Goal: Task Accomplishment & Management: Use online tool/utility

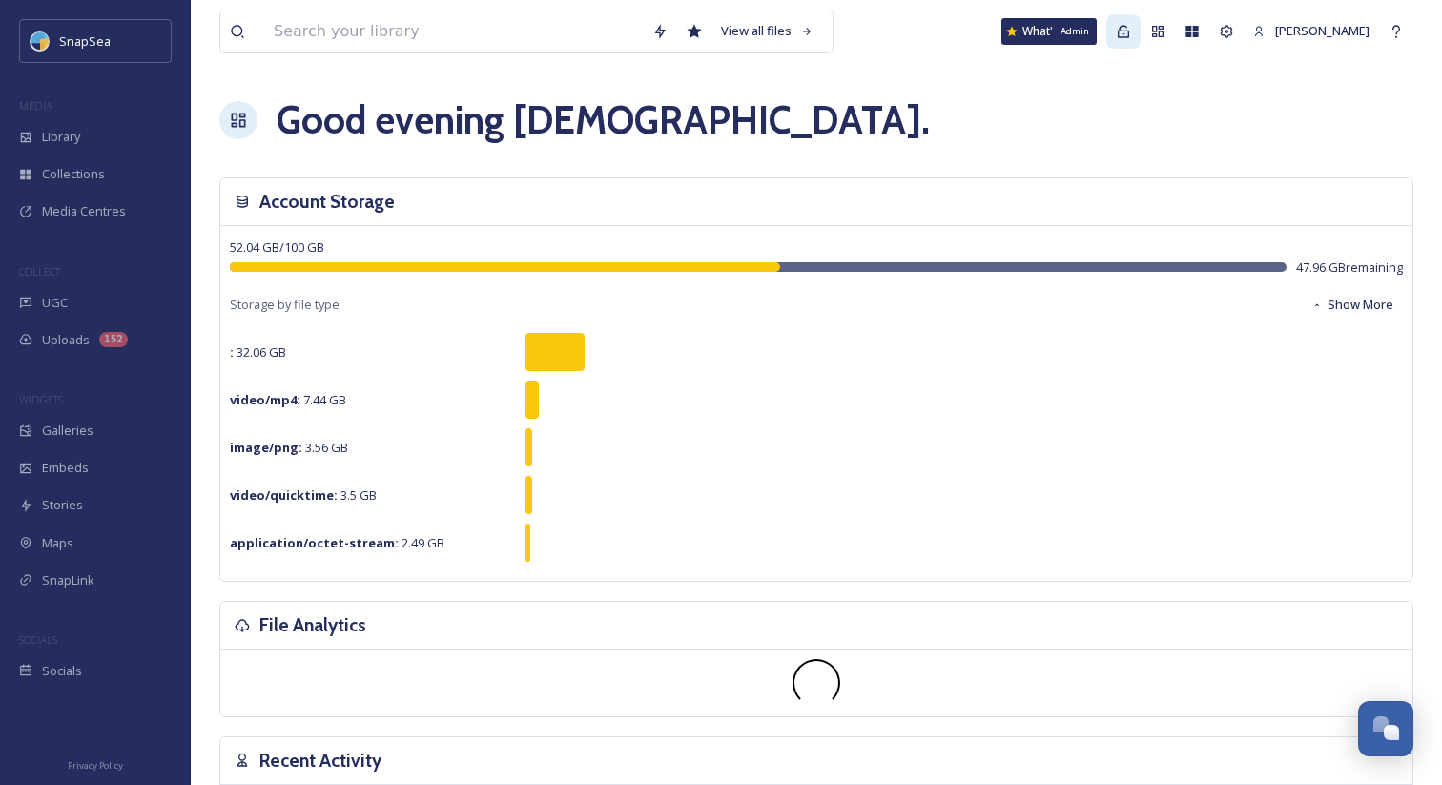
click at [1137, 42] on div "Admin" at bounding box center [1123, 31] width 34 height 34
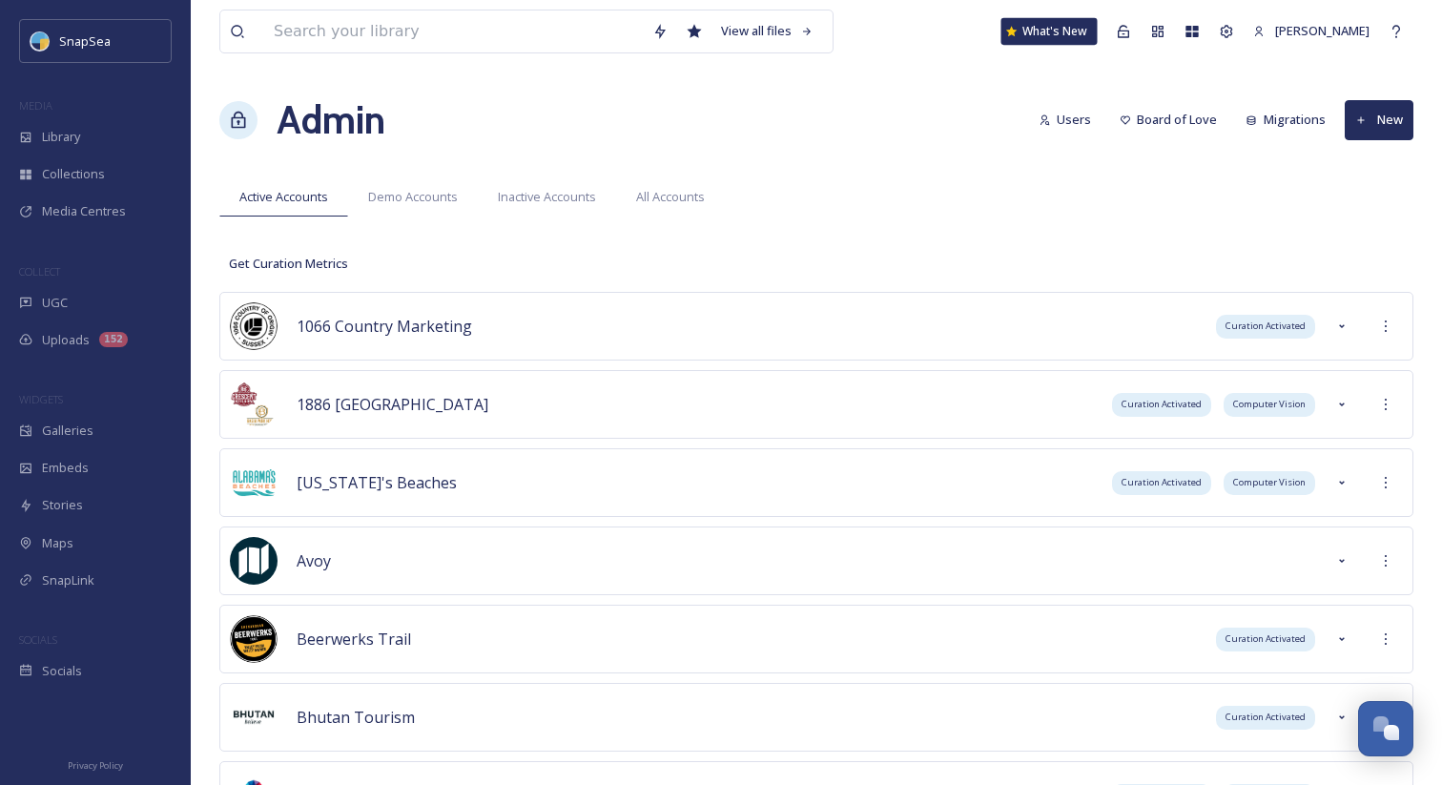
scroll to position [6736, 0]
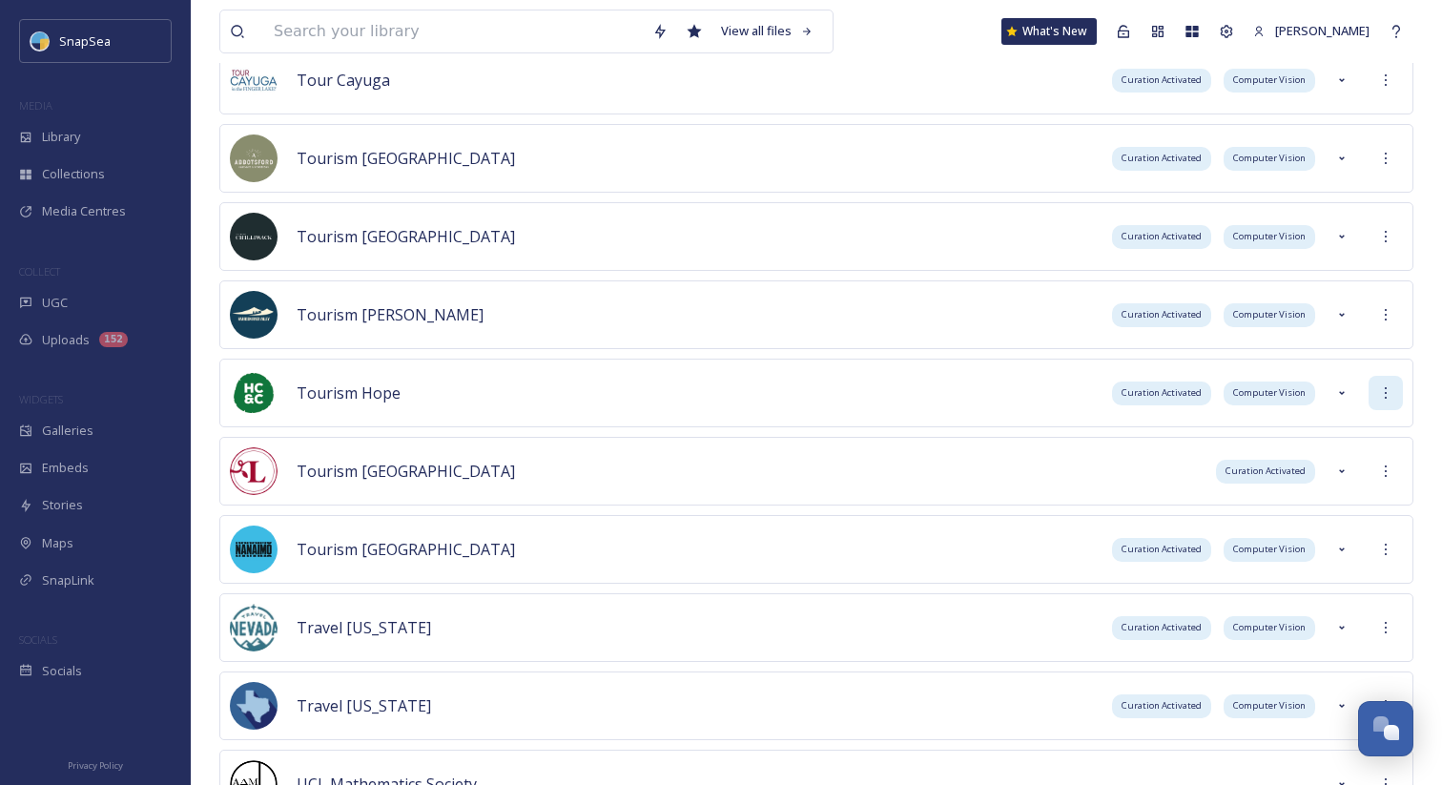
click at [1384, 391] on icon at bounding box center [1385, 392] width 15 height 15
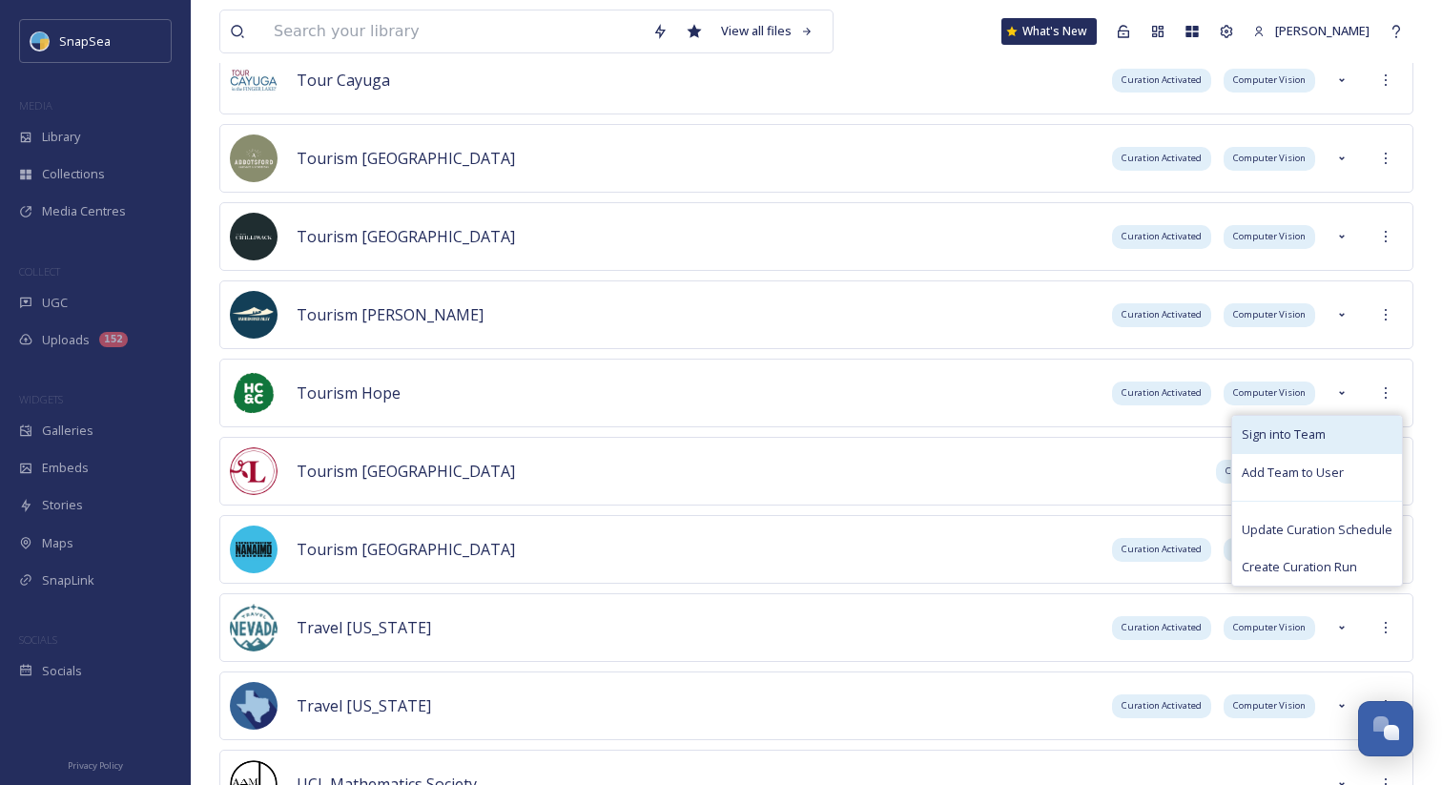
click at [1341, 426] on div "Sign into Team" at bounding box center [1317, 434] width 170 height 37
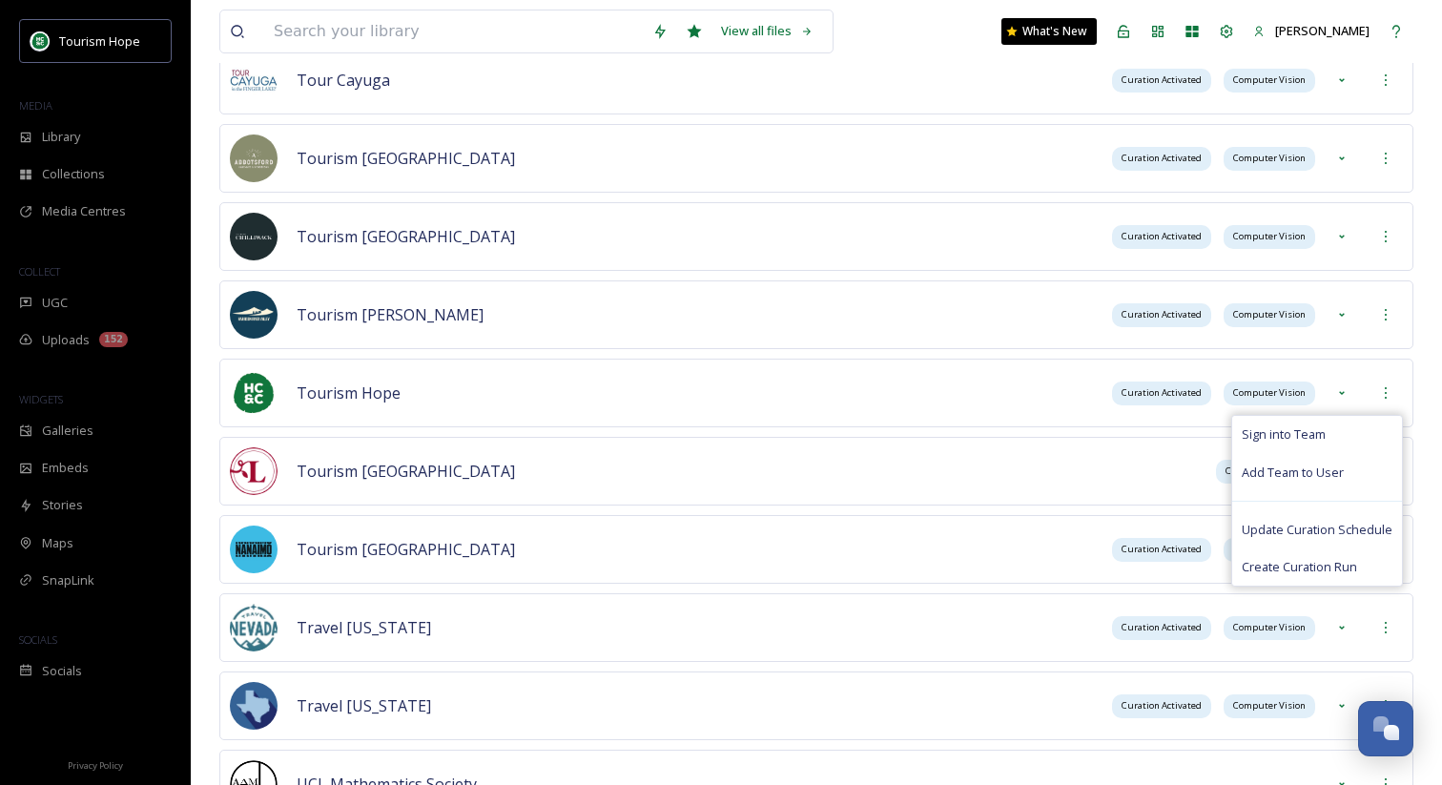
click at [76, 362] on div "Tourism Hope MEDIA Library Collections Media Centres COLLECT UGC Uploads 152 WI…" at bounding box center [95, 354] width 191 height 670
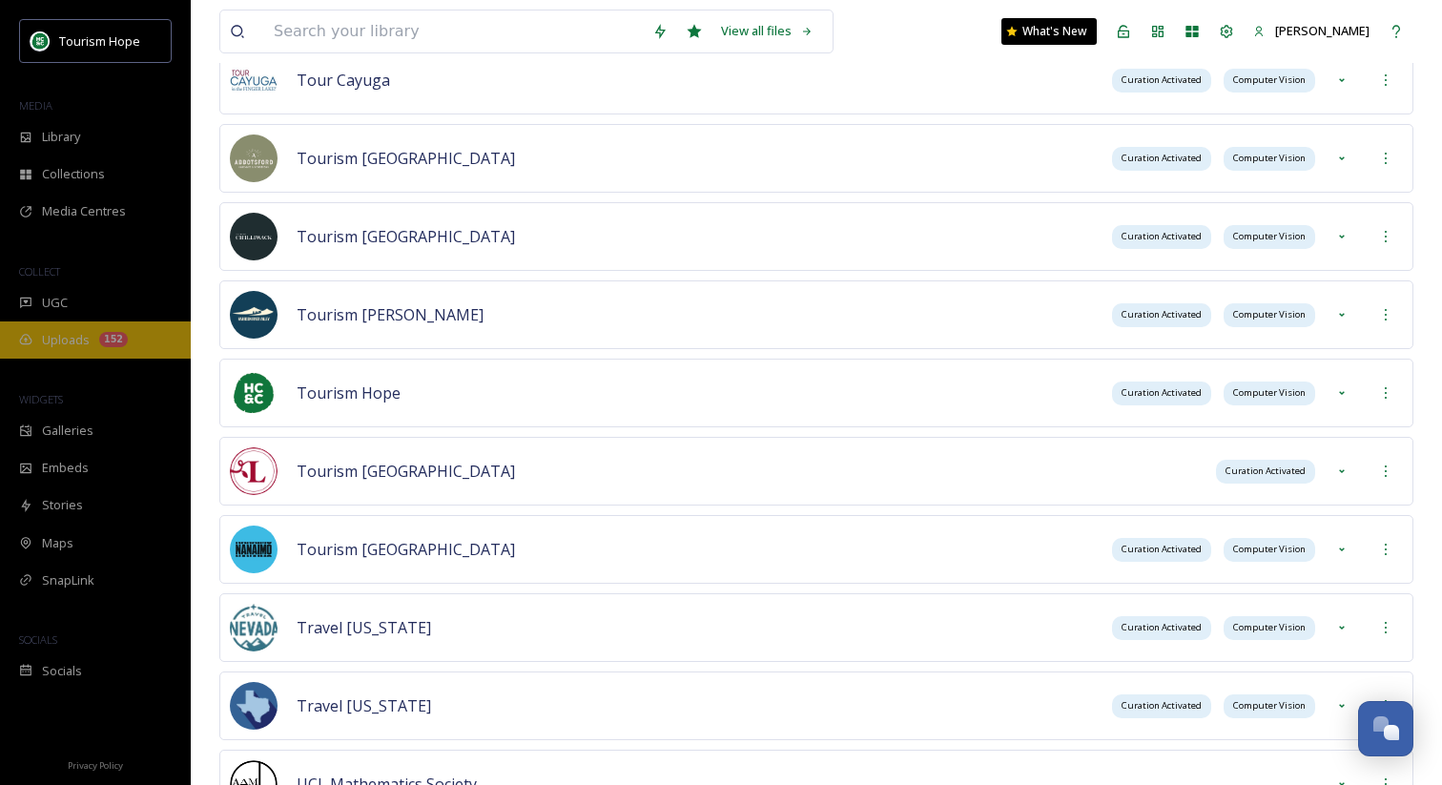
click at [76, 342] on span "Uploads" at bounding box center [66, 340] width 48 height 18
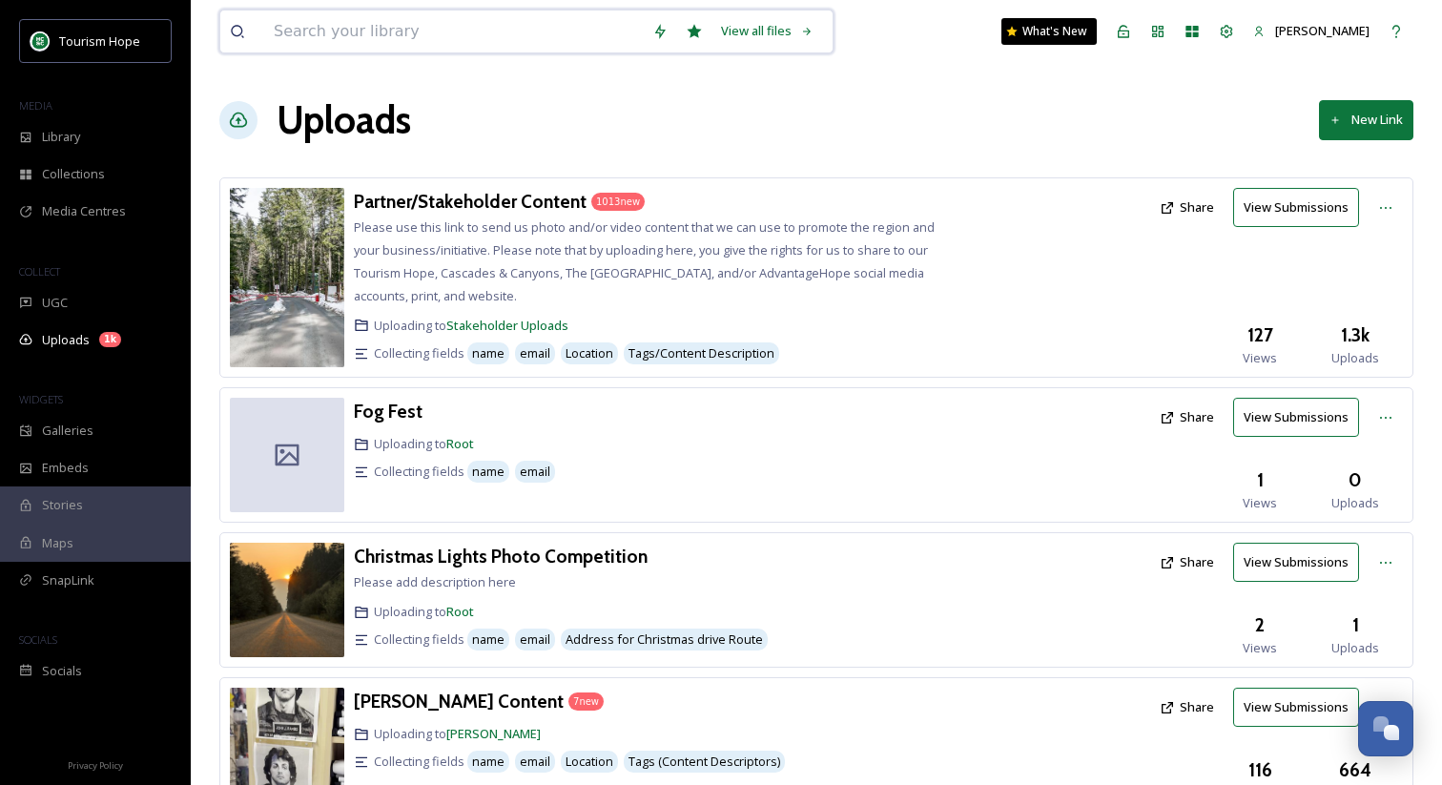
click at [377, 26] on input at bounding box center [453, 31] width 379 height 42
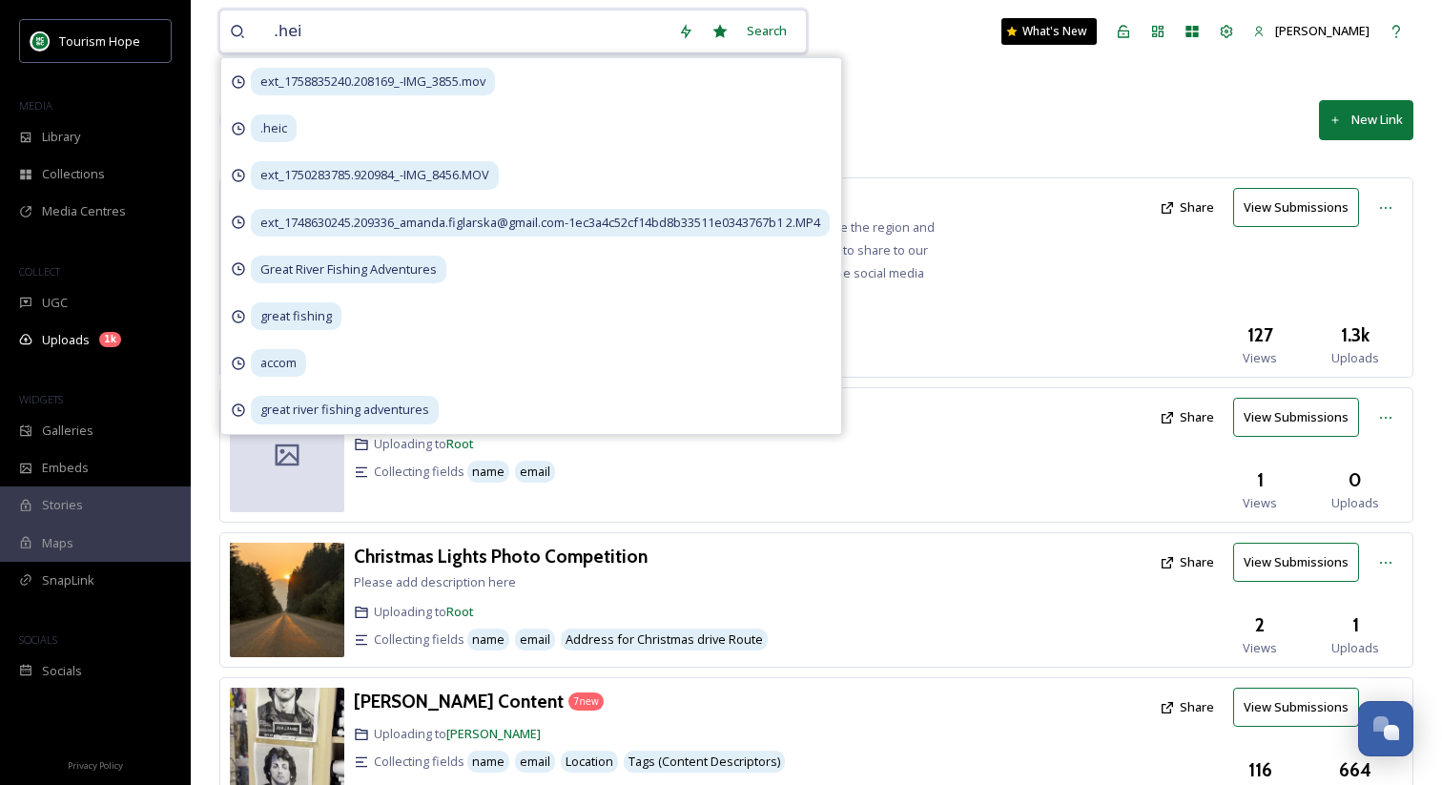
type input ".heic"
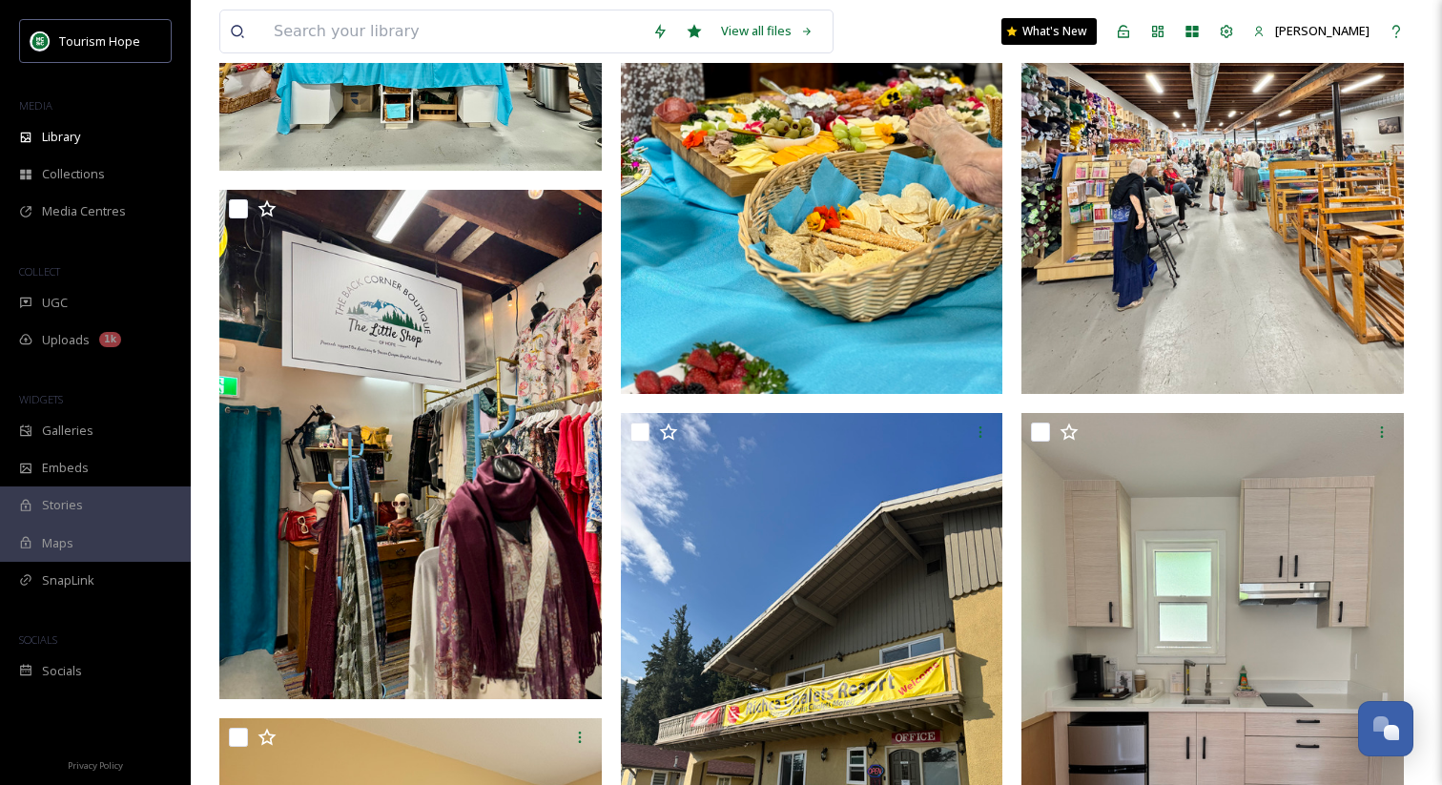
scroll to position [24, 0]
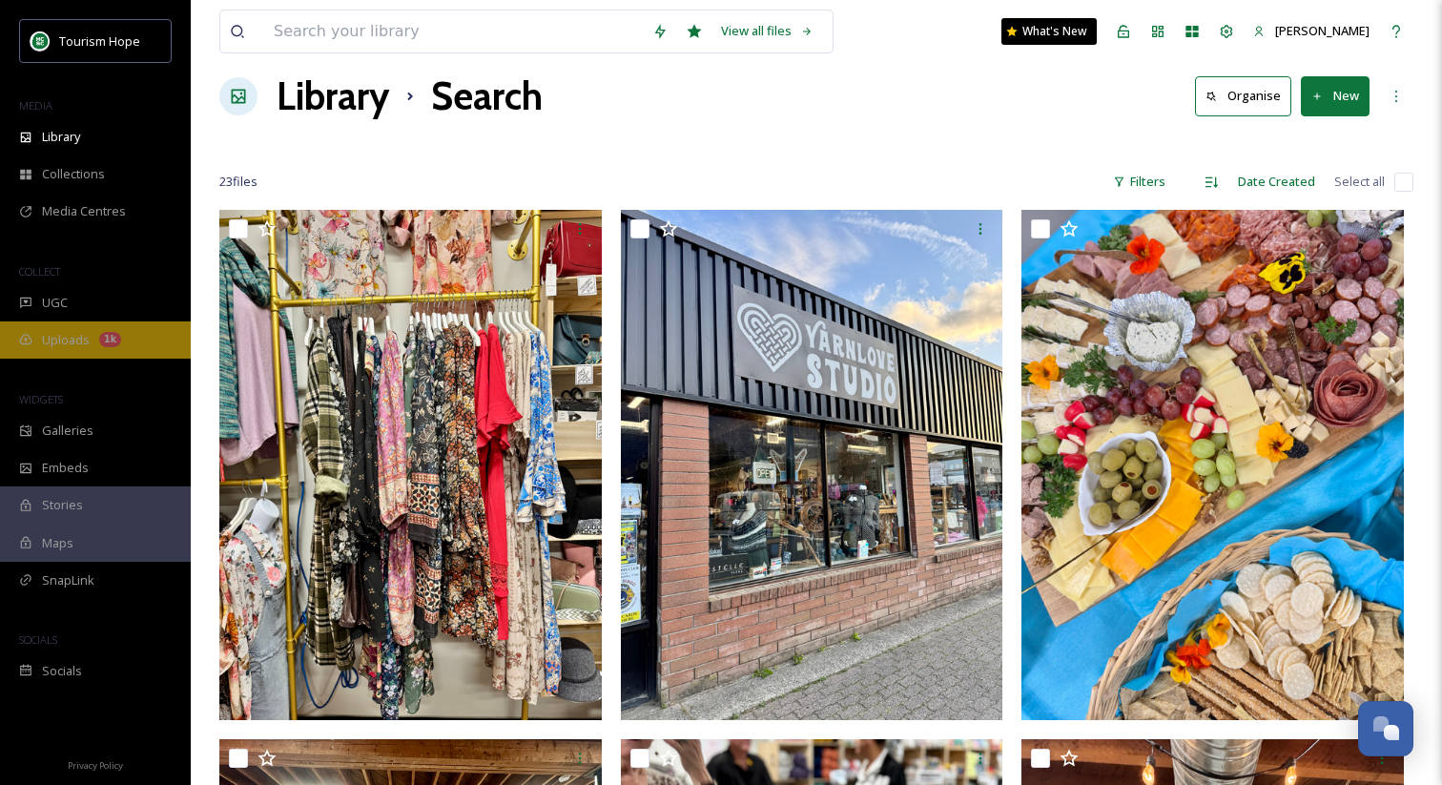
click at [89, 343] on div "Uploads 1k" at bounding box center [95, 339] width 191 height 37
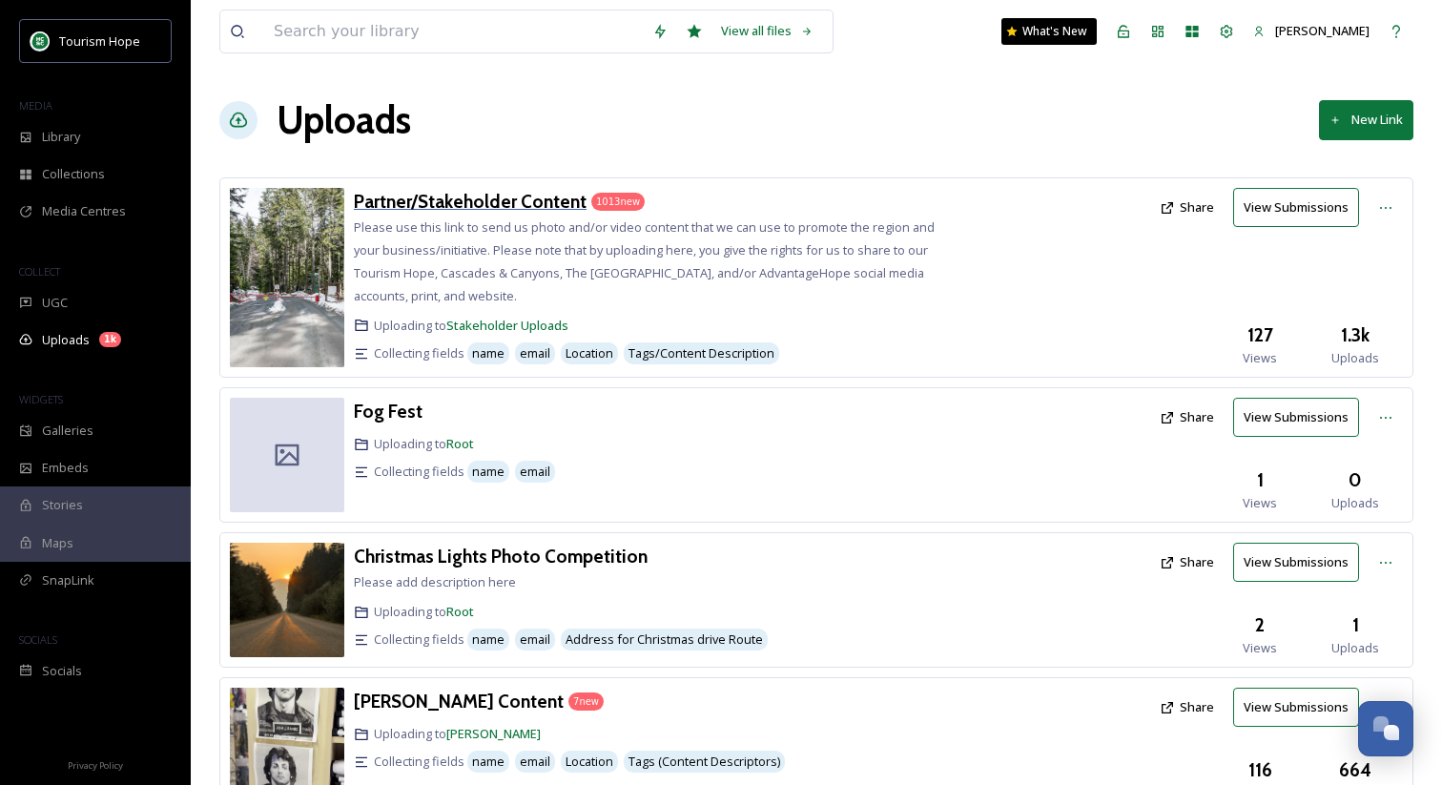
click at [496, 203] on h3 "Partner/Stakeholder Content" at bounding box center [470, 201] width 233 height 23
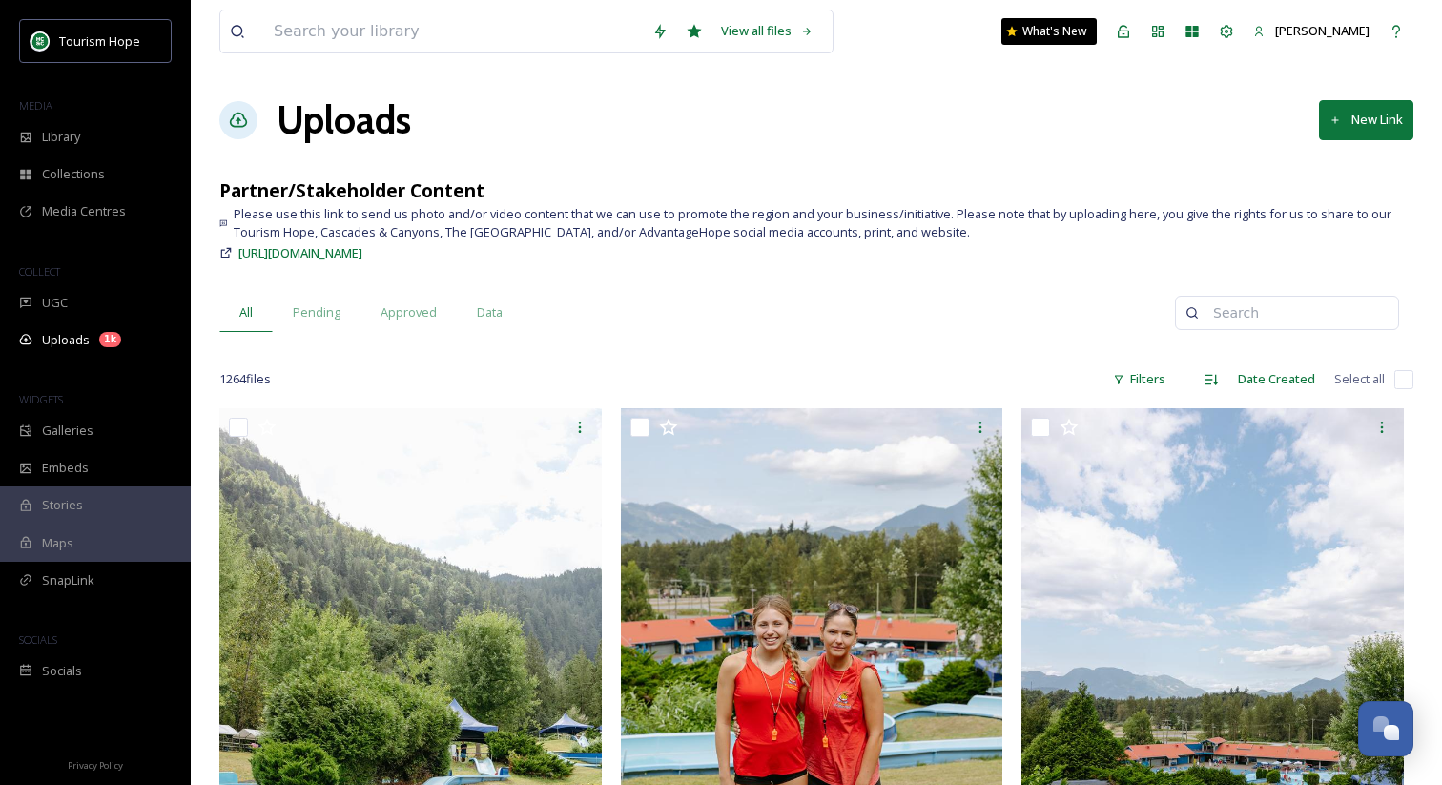
click at [1292, 313] on input at bounding box center [1295, 313] width 185 height 38
type input ".heic"
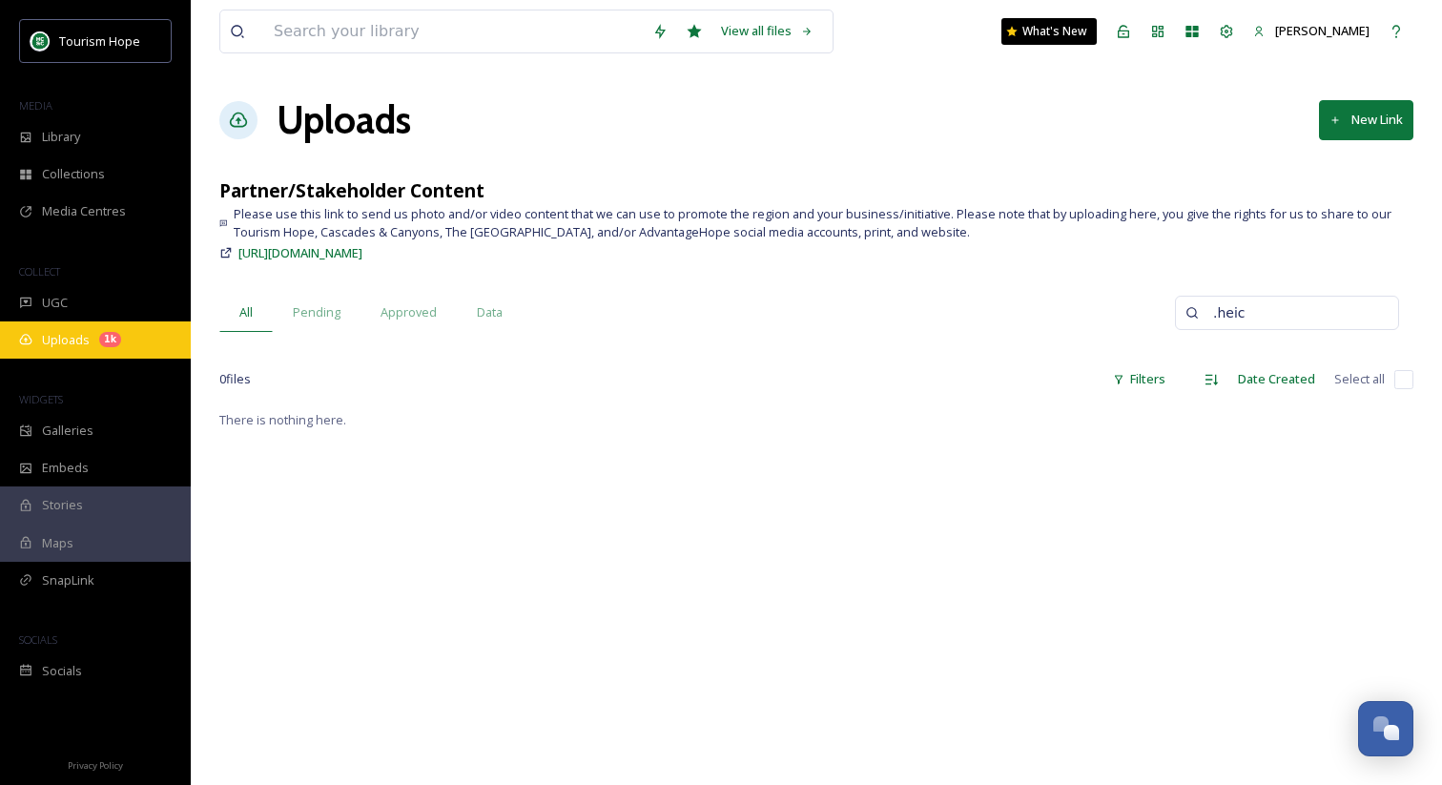
click at [81, 353] on div "Uploads 1k" at bounding box center [95, 339] width 191 height 37
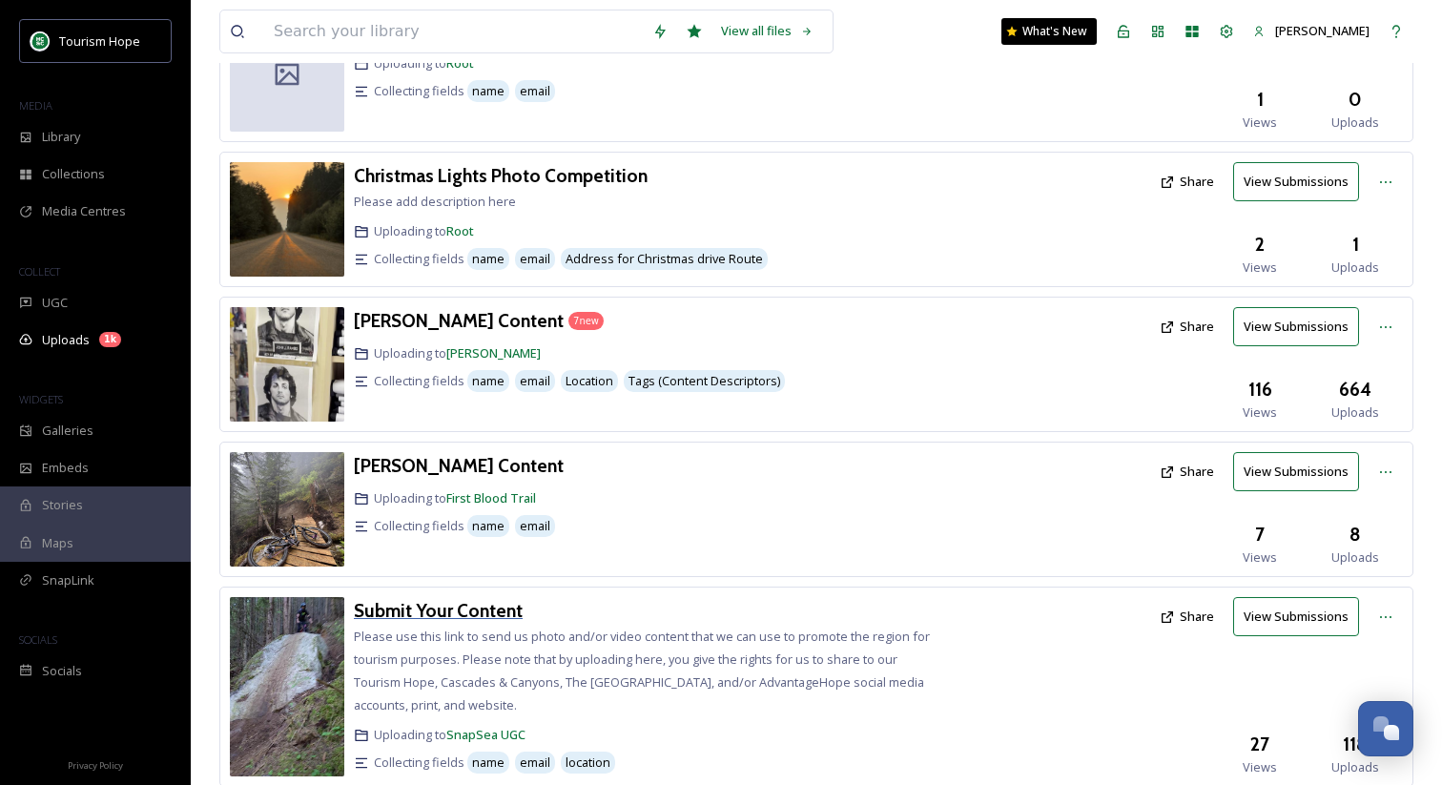
scroll to position [353, 0]
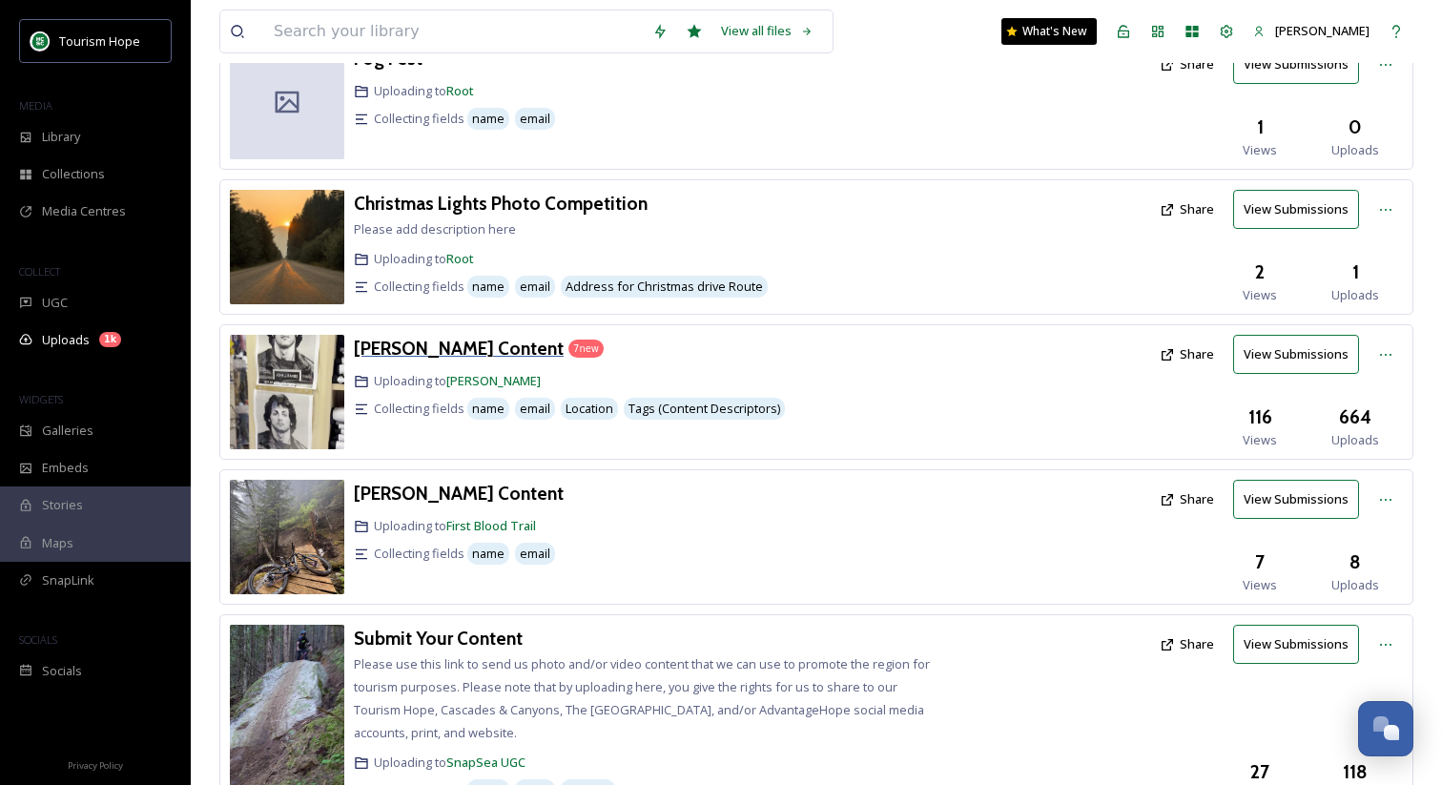
click at [436, 355] on h3 "[PERSON_NAME] Content" at bounding box center [459, 348] width 210 height 23
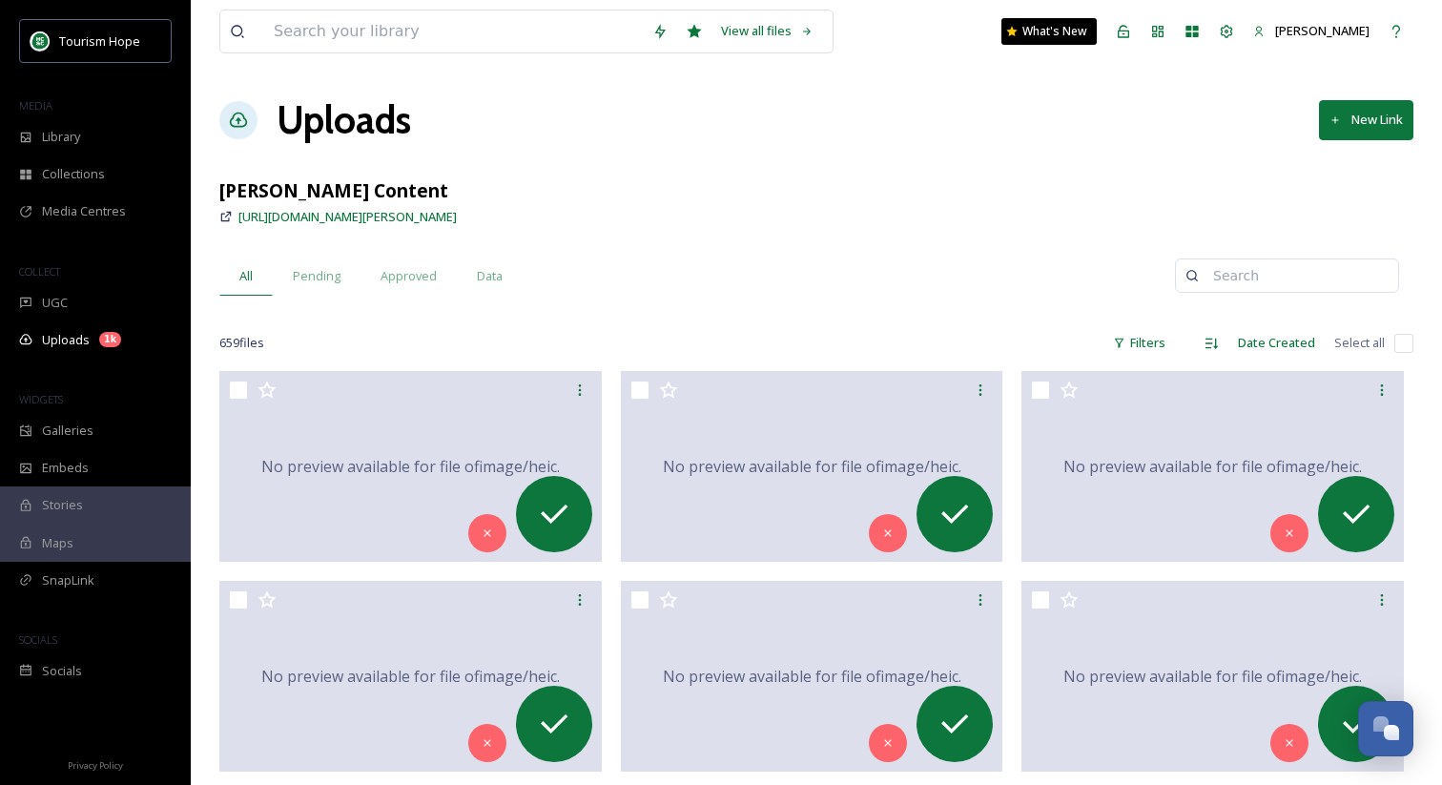
click at [1307, 279] on input at bounding box center [1295, 276] width 185 height 38
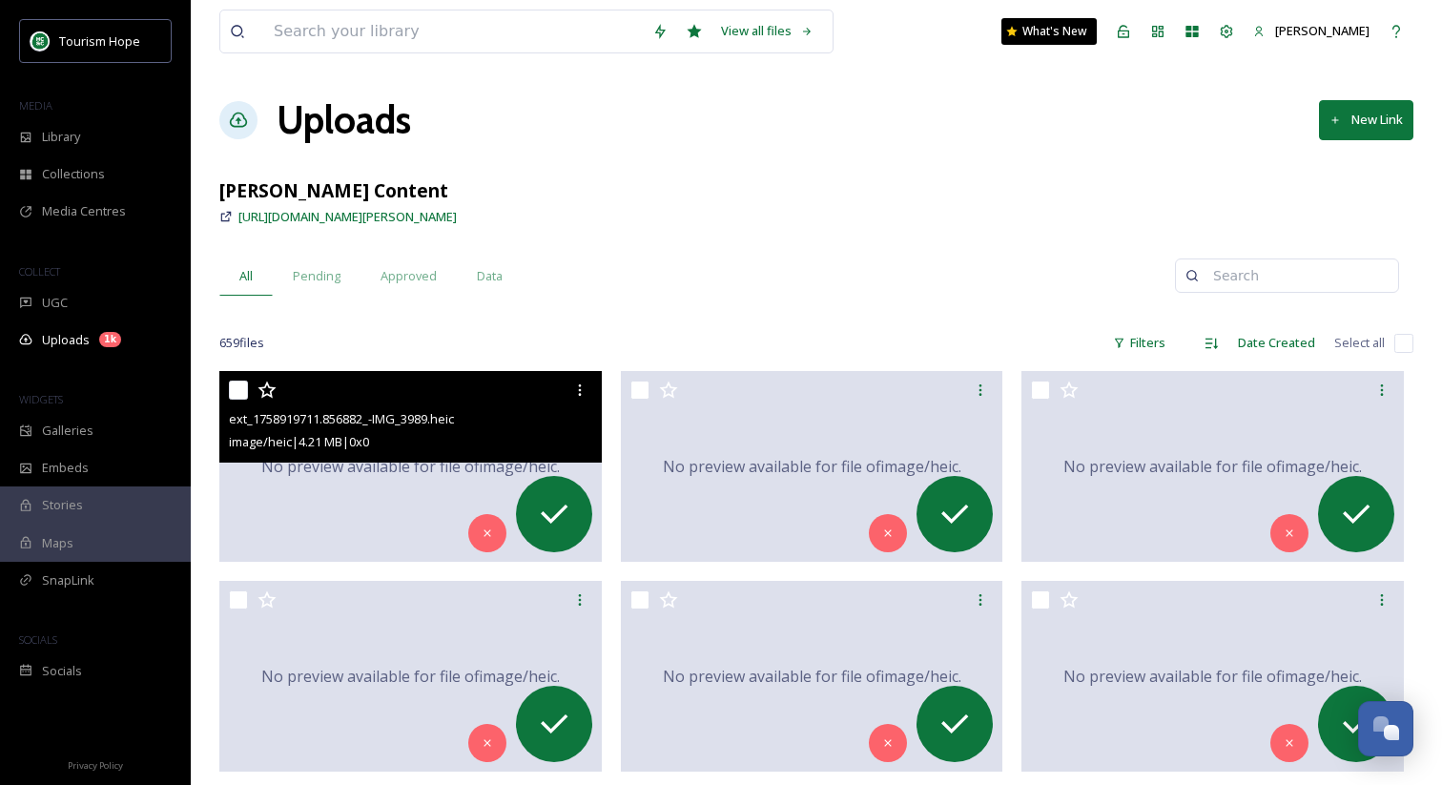
click at [388, 464] on span "No preview available for file of image/heic ." at bounding box center [410, 466] width 298 height 23
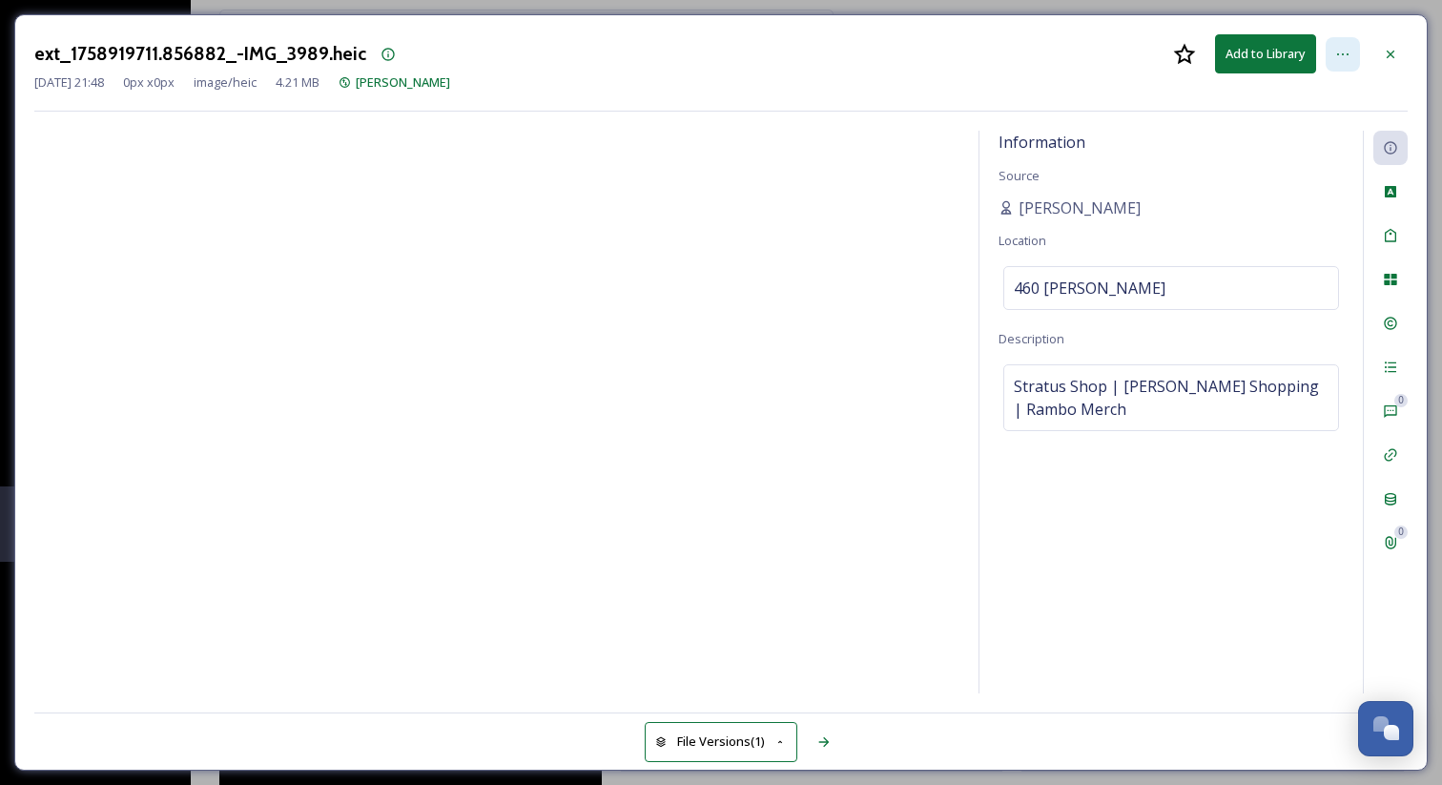
click at [1345, 50] on icon at bounding box center [1342, 54] width 15 height 15
click at [1040, 94] on div "ext_1758919711.856882_-IMG_3989.heic Add to Library [DATE] 21:48 0 px x 0 px im…" at bounding box center [720, 72] width 1373 height 77
click at [1335, 47] on icon at bounding box center [1342, 54] width 15 height 15
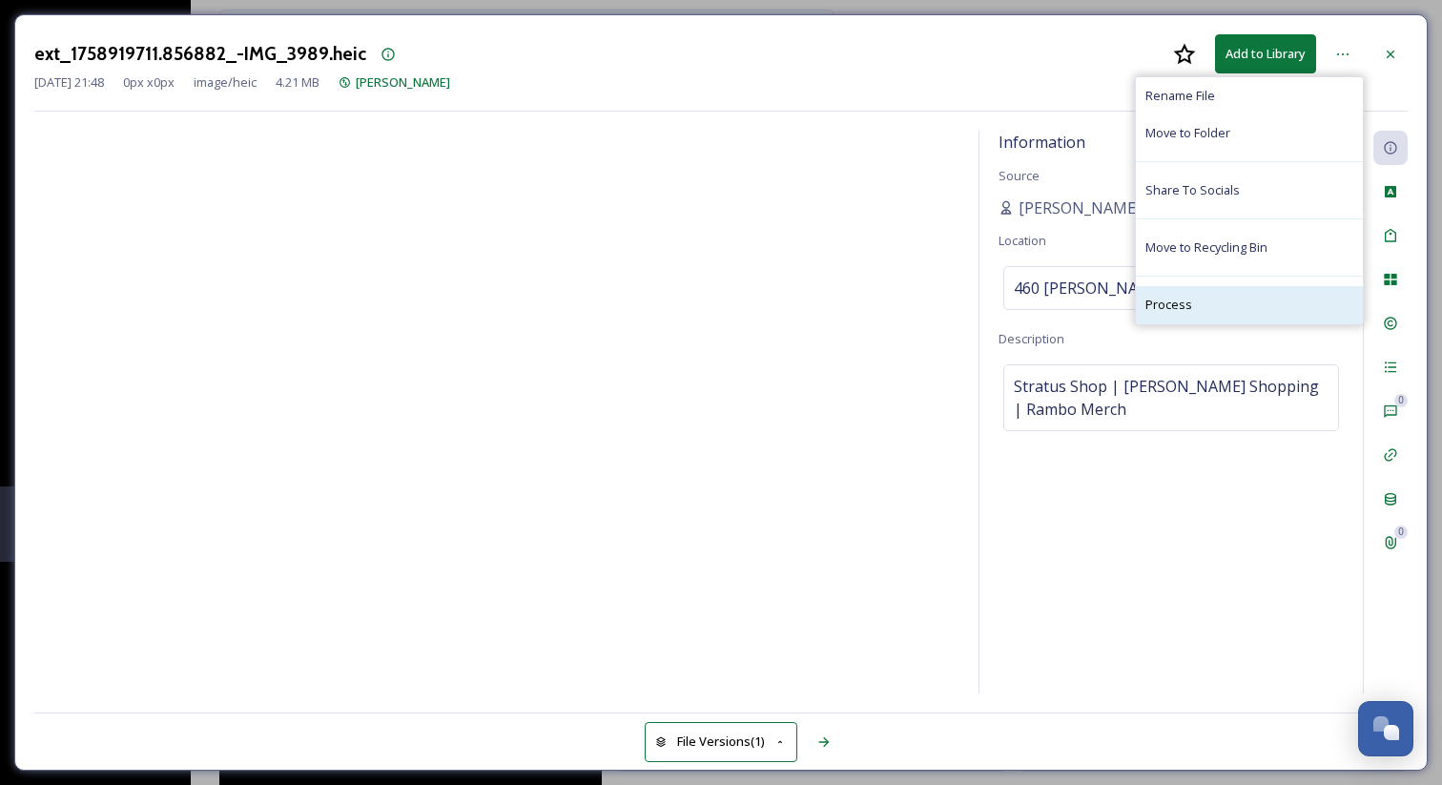
click at [1169, 306] on span "Process" at bounding box center [1168, 305] width 47 height 18
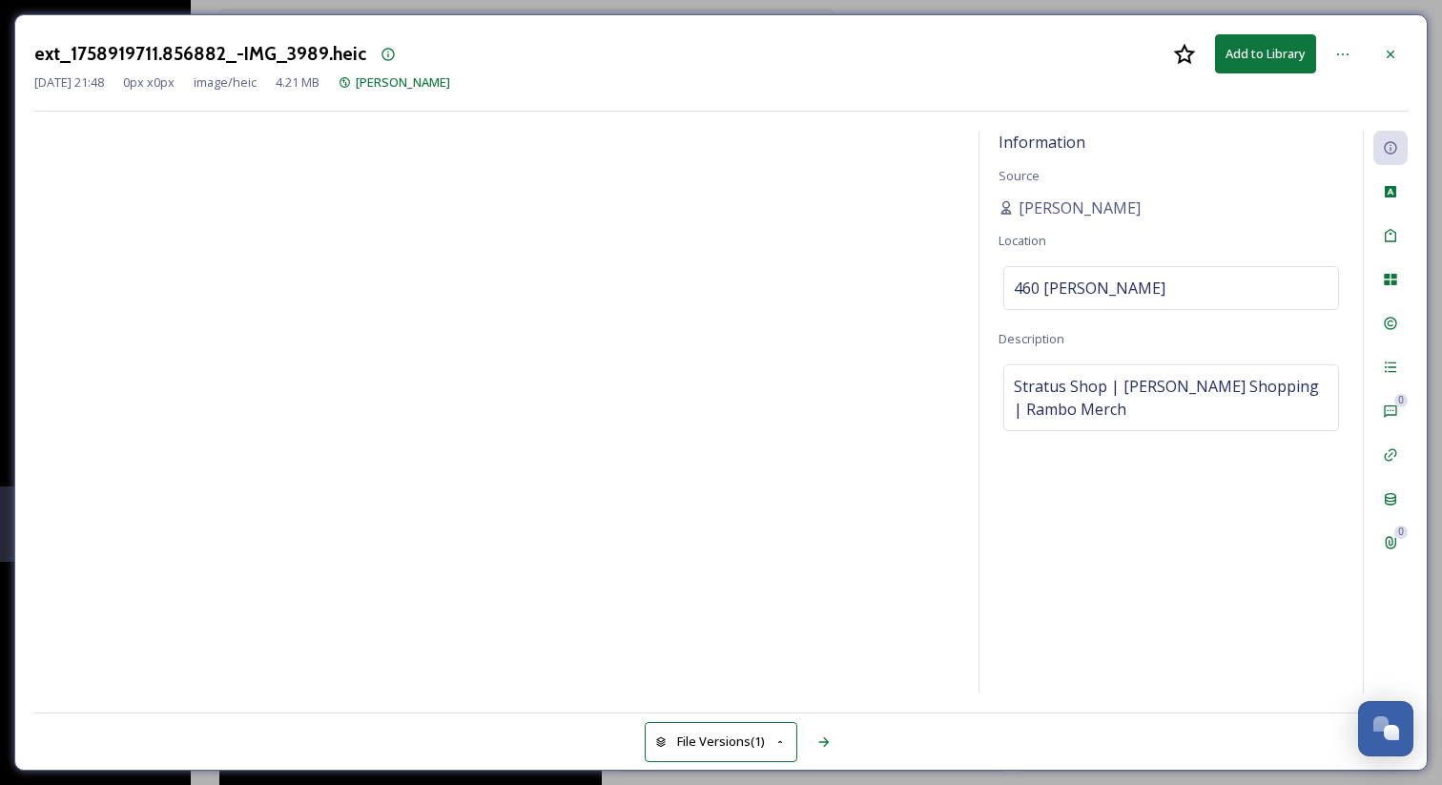
click at [1393, 30] on div "ext_1758919711.856882_-IMG_3989.heic Add to Library [DATE] 21:48 0 px x 0 px im…" at bounding box center [720, 392] width 1413 height 756
click at [1393, 43] on div at bounding box center [1390, 54] width 34 height 34
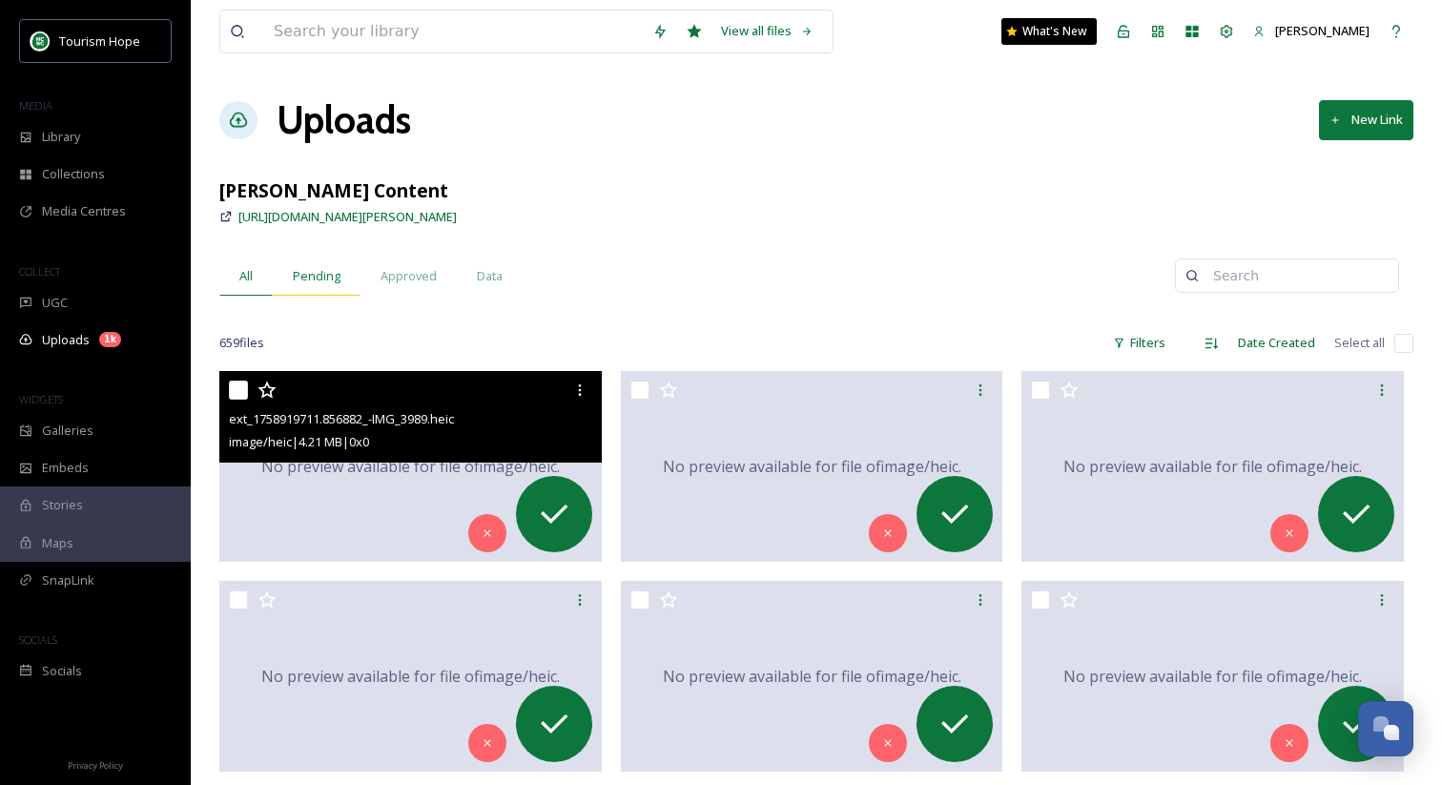
click at [331, 269] on span "Pending" at bounding box center [317, 276] width 48 height 18
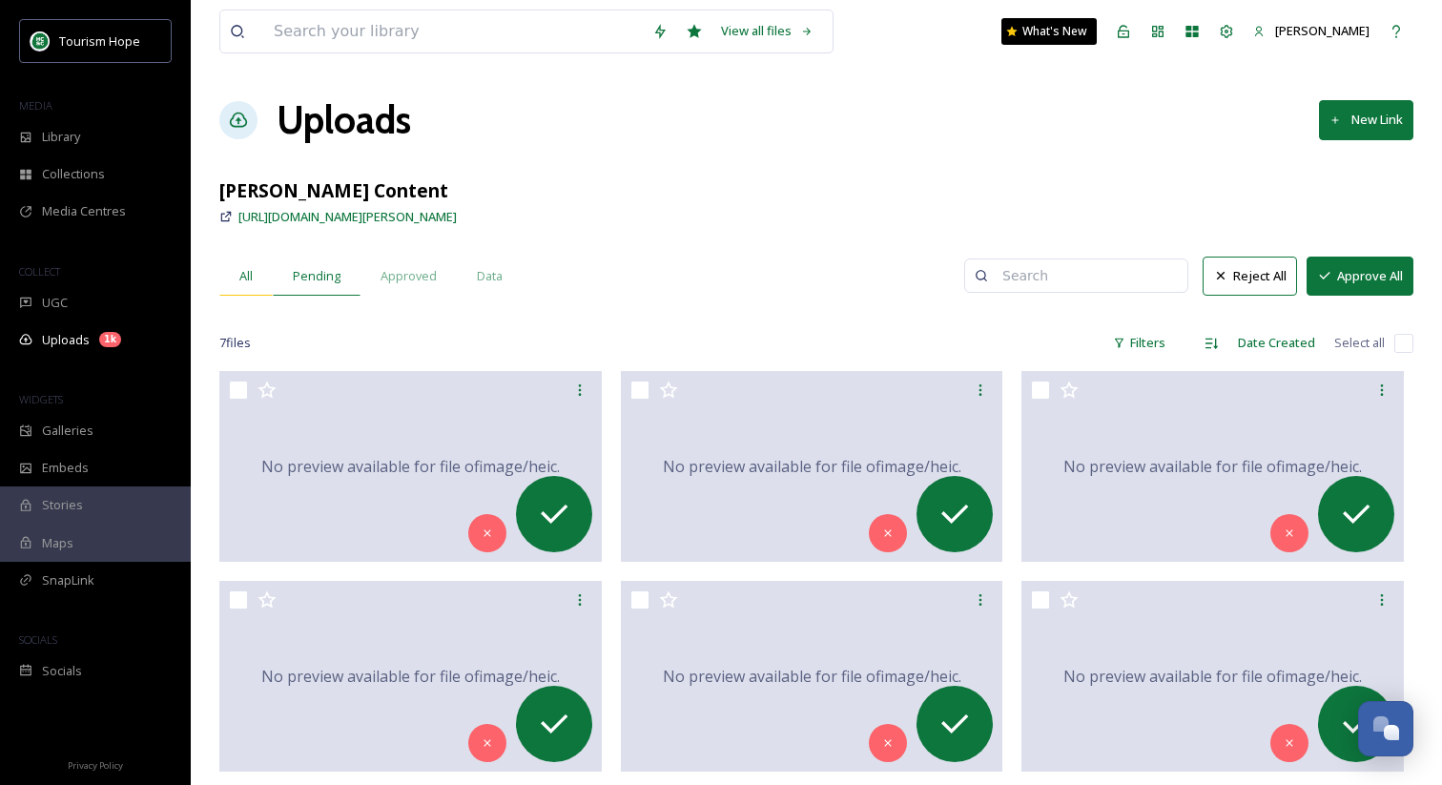
click at [256, 282] on div "All" at bounding box center [245, 276] width 53 height 39
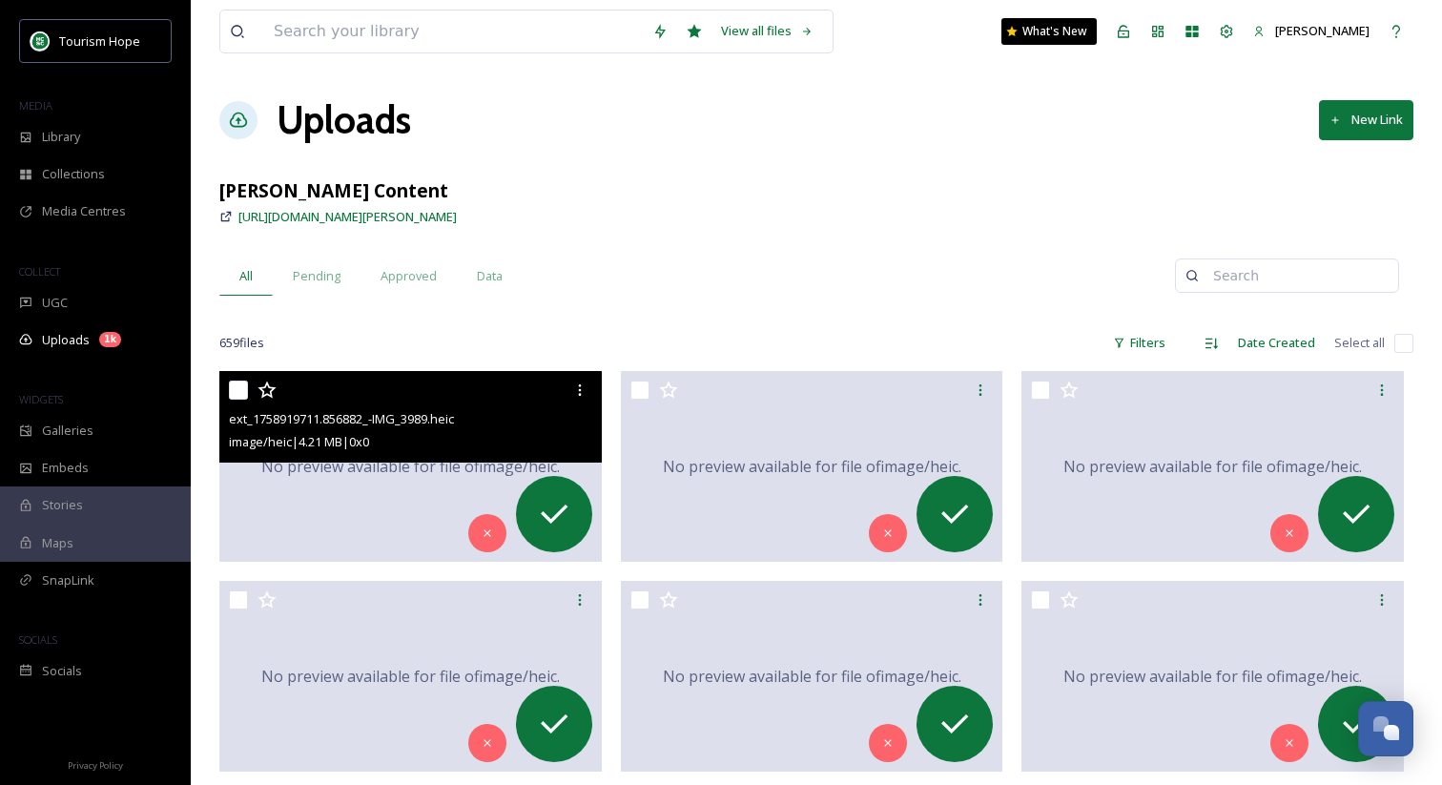
click at [358, 480] on div "No preview available for file of image/heic ." at bounding box center [410, 466] width 382 height 191
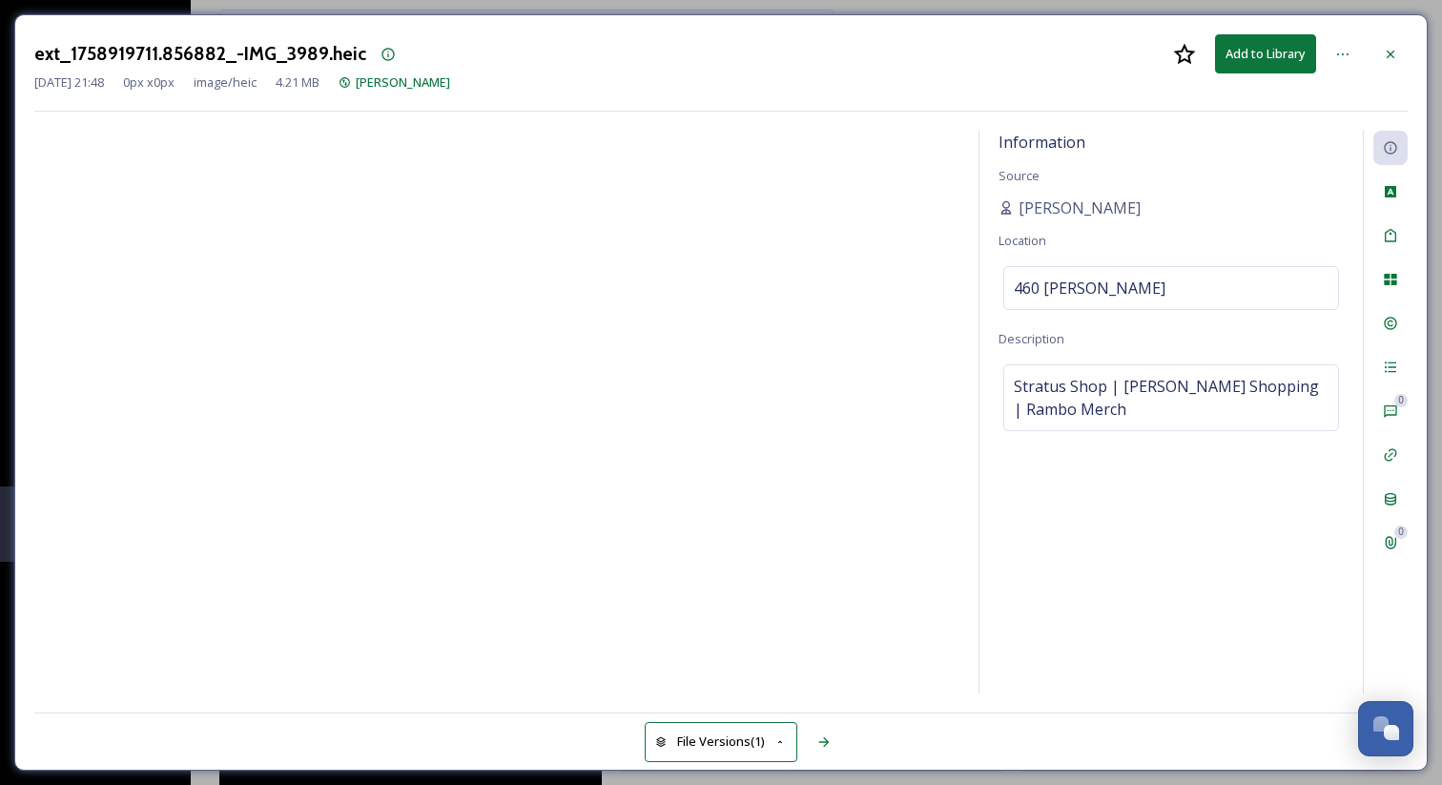
click at [971, 49] on div "ext_1758919711.856882_-IMG_3989.heic Add to Library" at bounding box center [720, 53] width 1373 height 39
click at [1396, 60] on icon at bounding box center [1390, 54] width 15 height 15
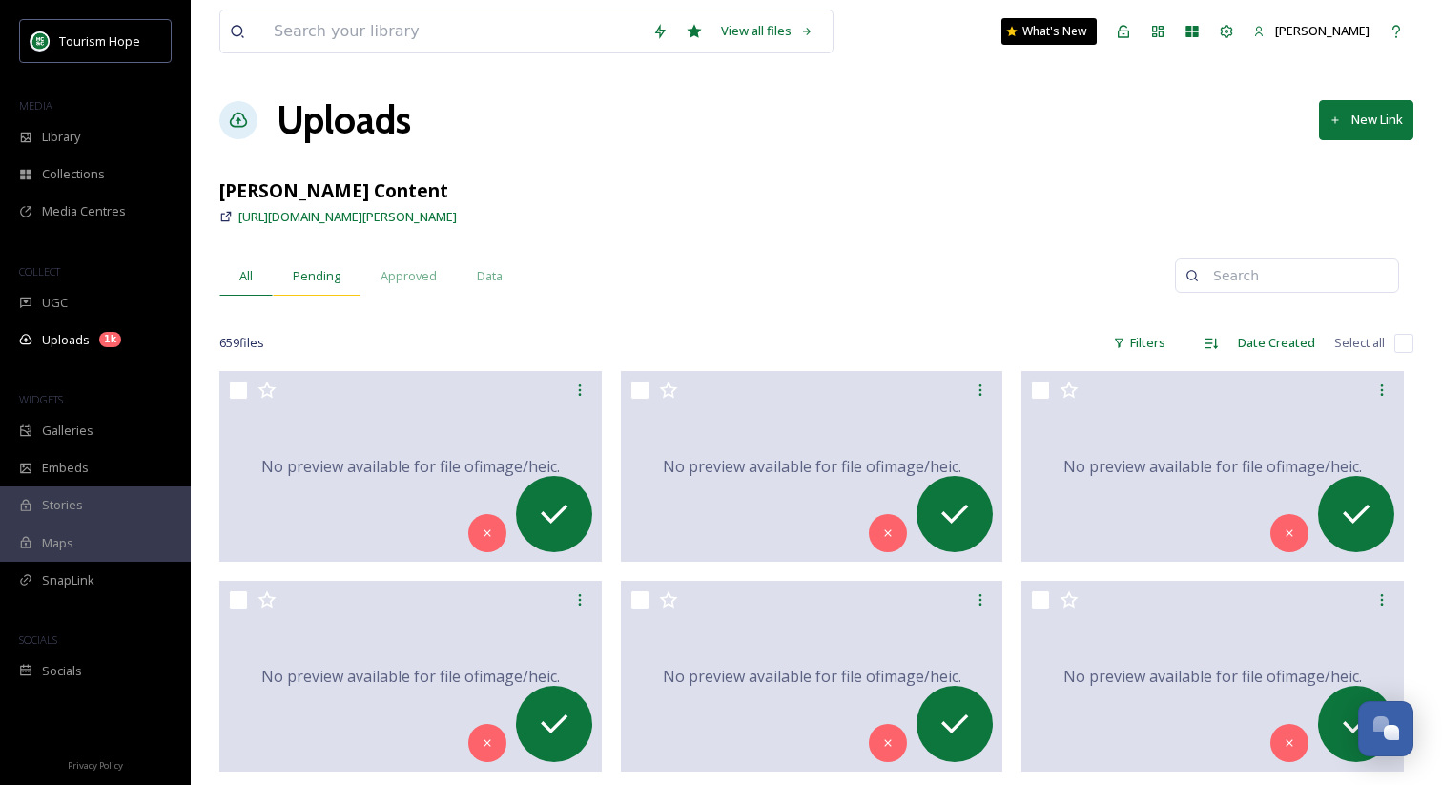
click at [303, 275] on span "Pending" at bounding box center [317, 276] width 48 height 18
click at [244, 282] on span "All" at bounding box center [245, 276] width 13 height 18
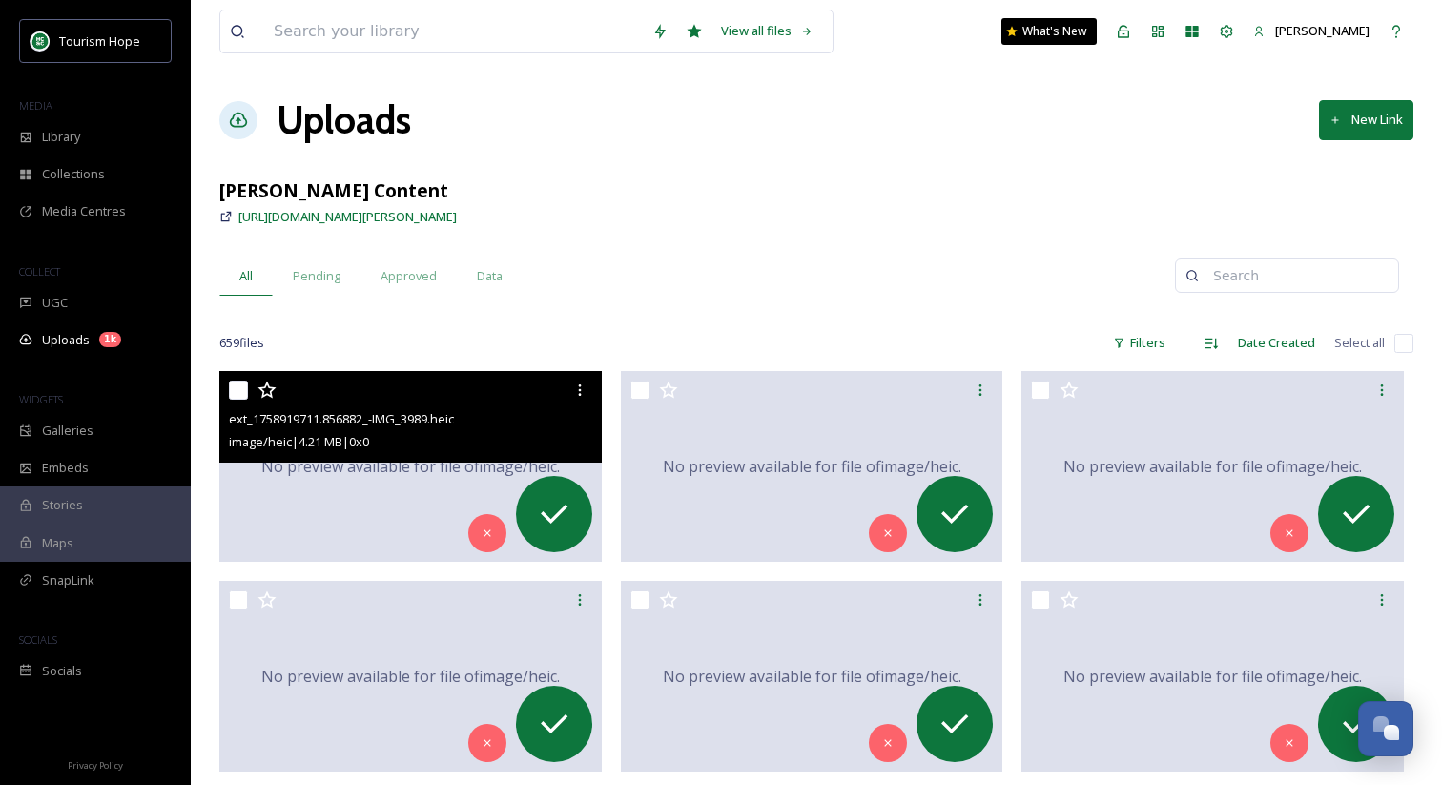
click at [385, 483] on div "No preview available for file of image/heic ." at bounding box center [410, 466] width 382 height 191
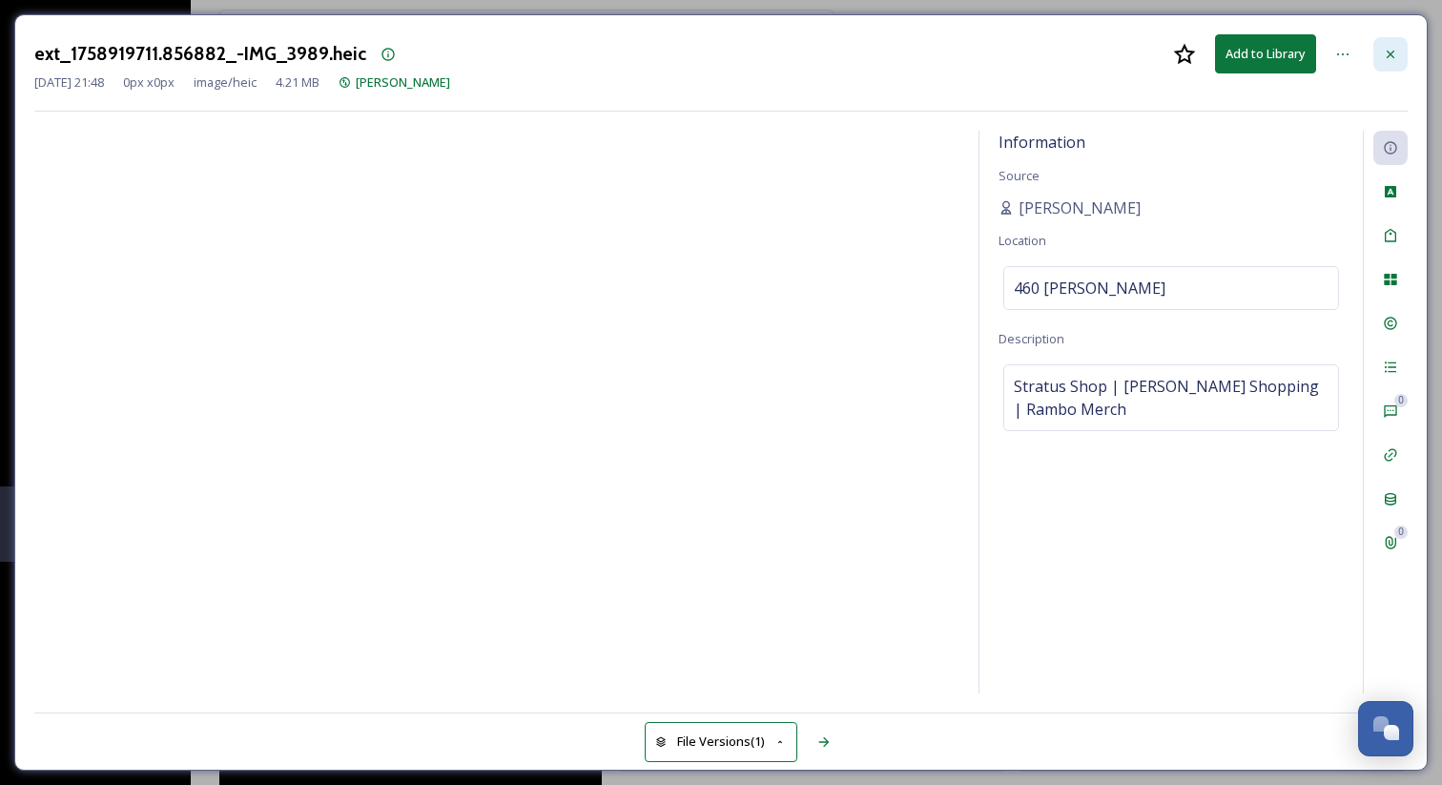
click at [1391, 51] on icon at bounding box center [1391, 54] width 8 height 8
